Goal: Register for event/course

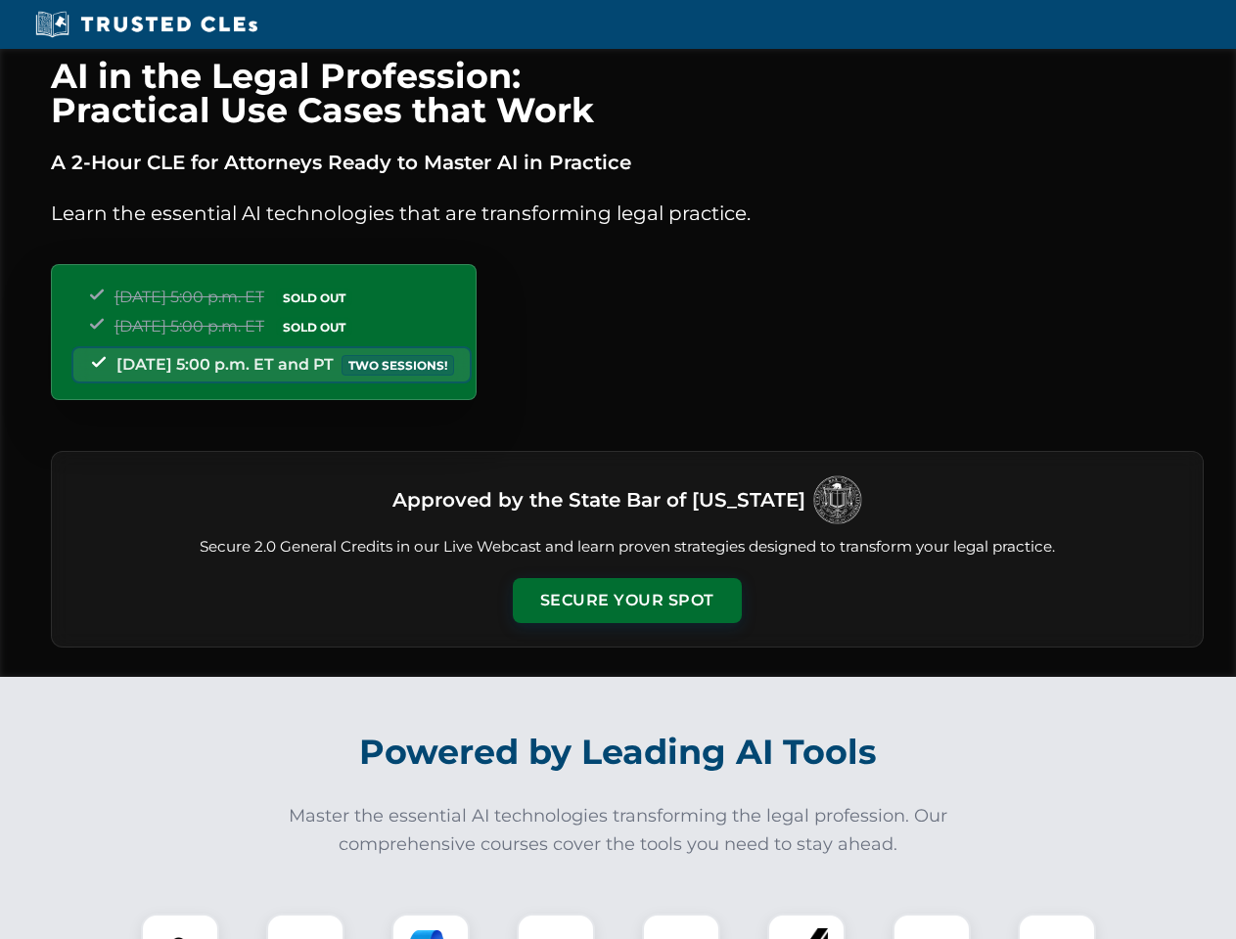
click at [626, 601] on button "Secure Your Spot" at bounding box center [627, 600] width 229 height 45
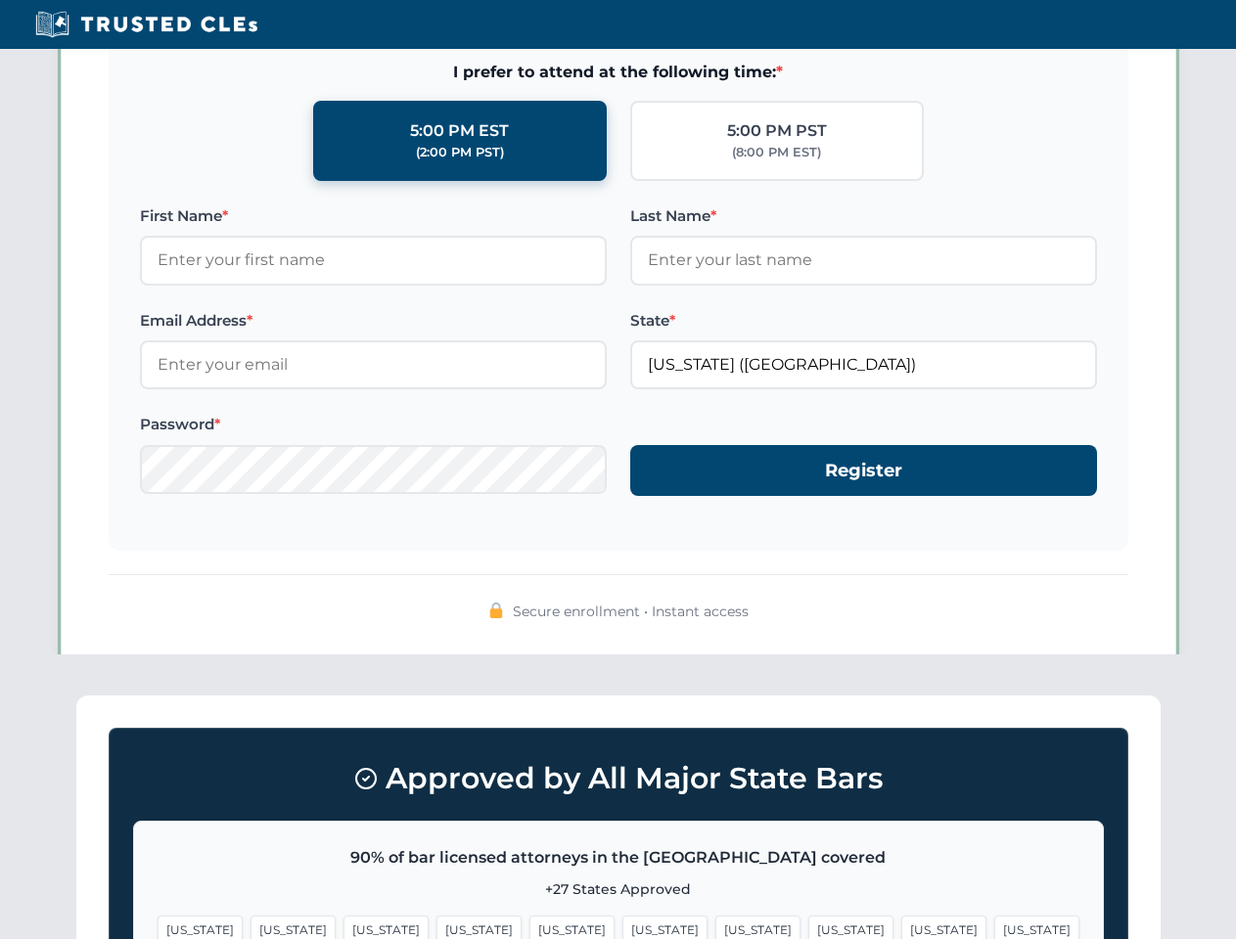
click at [622, 926] on span "[US_STATE]" at bounding box center [664, 930] width 85 height 28
click at [715, 926] on span "[US_STATE]" at bounding box center [757, 930] width 85 height 28
click at [901, 926] on span "[US_STATE]" at bounding box center [943, 930] width 85 height 28
